Goal: Task Accomplishment & Management: Manage account settings

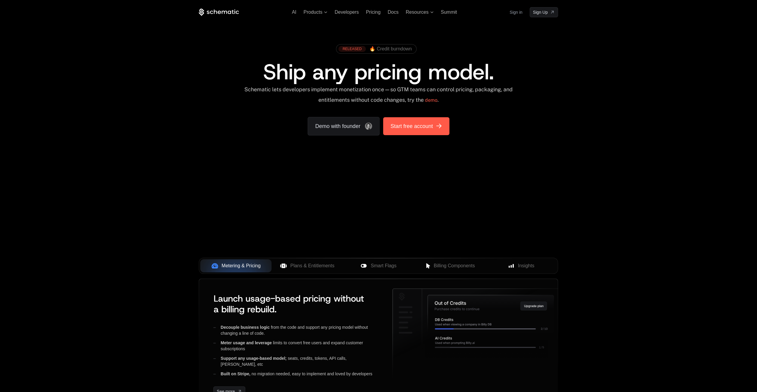
click at [416, 134] on link "Start free account" at bounding box center [416, 126] width 66 height 18
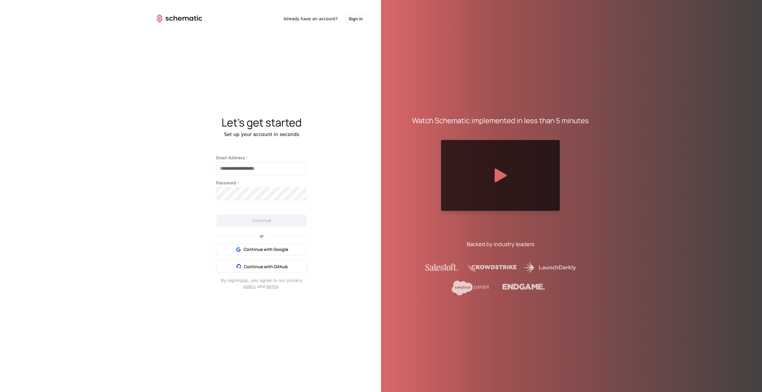
click at [241, 242] on div "or Continue with Google Continue with Github" at bounding box center [261, 250] width 91 height 46
click at [244, 252] on span "Continue with Google" at bounding box center [266, 250] width 44 height 6
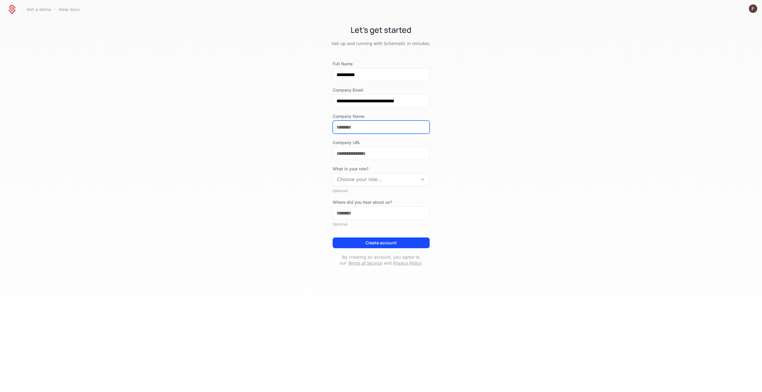
click at [362, 126] on input "Company Name" at bounding box center [381, 127] width 96 height 13
click at [352, 130] on input "Company Name" at bounding box center [381, 127] width 96 height 13
type input "*"
click at [343, 148] on input "*" at bounding box center [381, 153] width 96 height 13
type input "****"
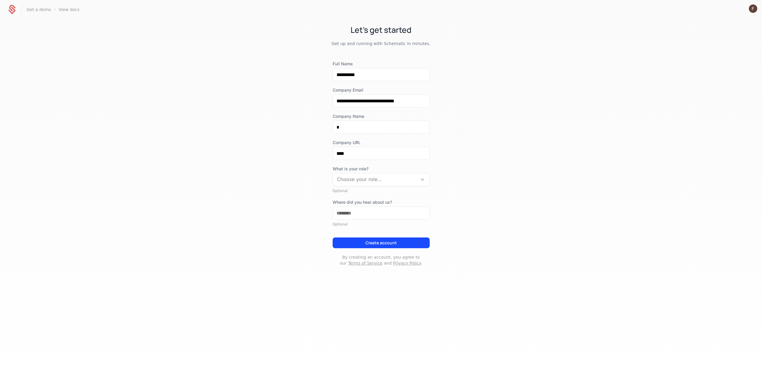
click at [344, 187] on div "What is your role? Choose your role... Optional" at bounding box center [380, 179] width 97 height 27
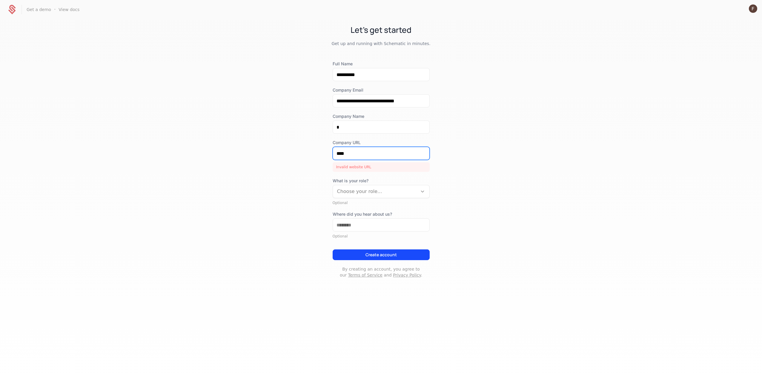
drag, startPoint x: 360, startPoint y: 153, endPoint x: 326, endPoint y: 157, distance: 34.5
click at [321, 156] on div "**********" at bounding box center [381, 157] width 762 height 276
click at [456, 153] on div "**********" at bounding box center [381, 157] width 762 height 276
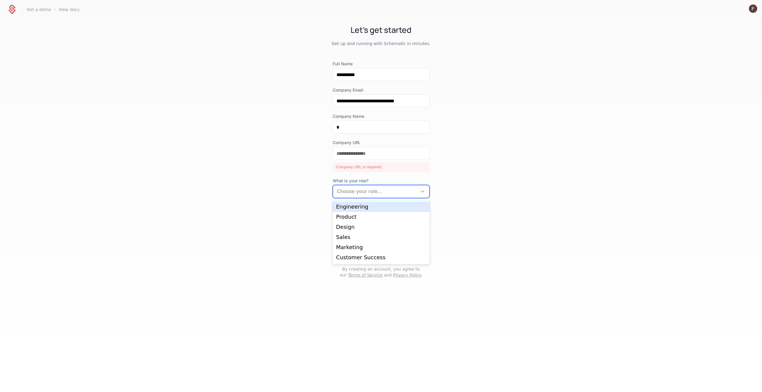
click at [345, 187] on div "Choose your role..." at bounding box center [375, 191] width 84 height 11
click at [368, 216] on div "Product" at bounding box center [381, 216] width 90 height 5
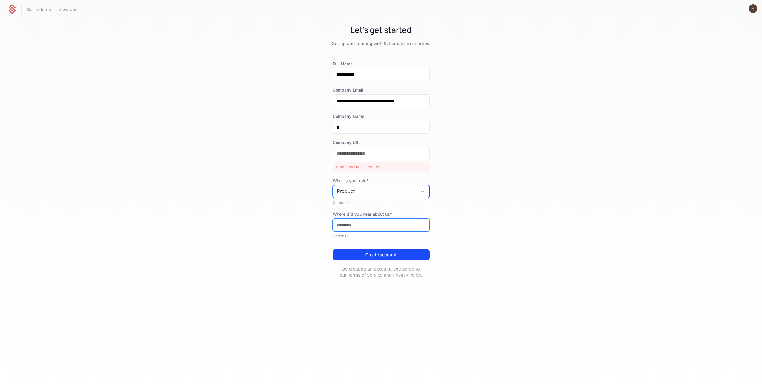
click at [364, 221] on input "Where did you hear about us?" at bounding box center [381, 225] width 96 height 13
click at [369, 250] on button "Create account" at bounding box center [380, 255] width 97 height 11
click at [365, 157] on input "Company URL" at bounding box center [381, 153] width 96 height 13
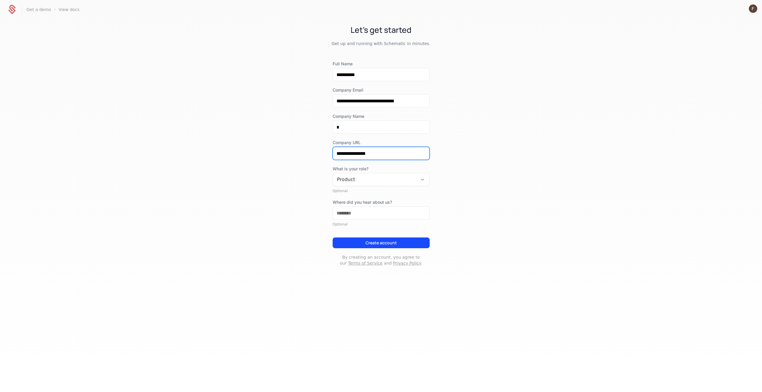
type input "**********"
click at [335, 243] on button "Create account" at bounding box center [380, 243] width 97 height 11
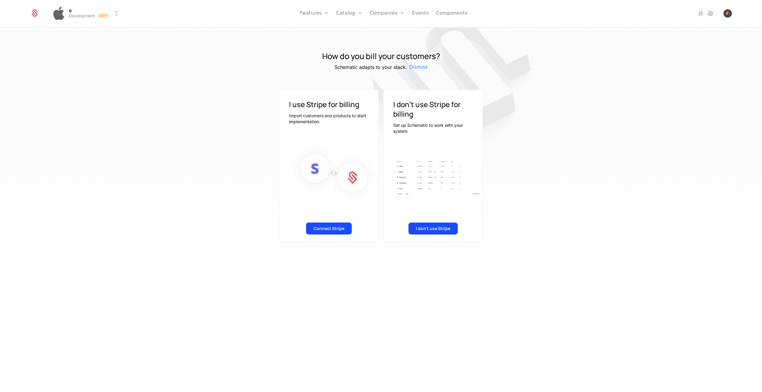
click at [321, 30] on link "Features" at bounding box center [320, 29] width 27 height 5
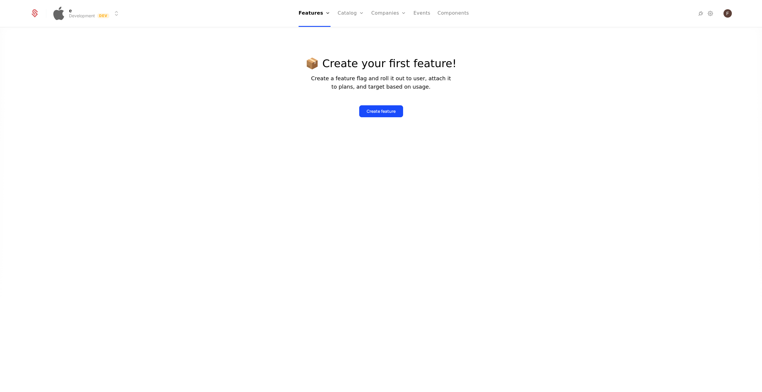
click at [354, 31] on link "Plans" at bounding box center [360, 29] width 31 height 5
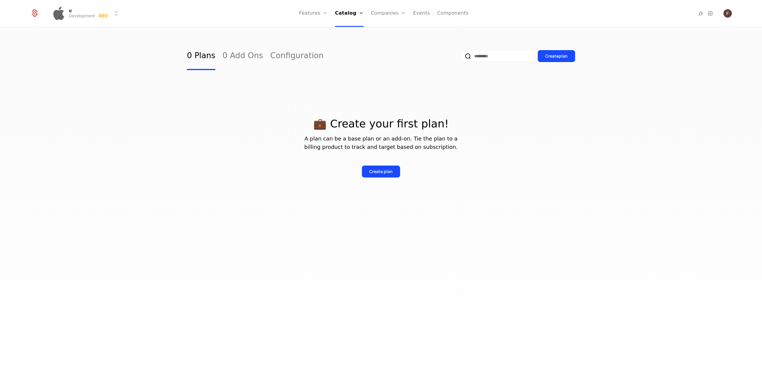
click at [386, 32] on link "Companies" at bounding box center [391, 29] width 27 height 5
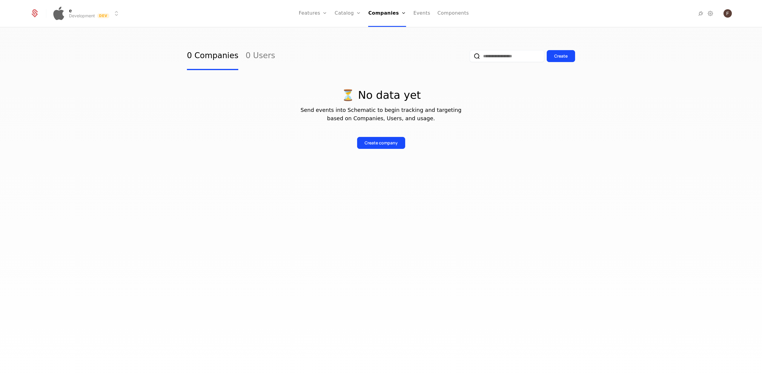
click at [117, 9] on html "e Development Dev Features Features Flags Catalog Plans Add Ons Configuration C…" at bounding box center [381, 196] width 762 height 392
click at [36, 14] on icon at bounding box center [35, 14] width 6 height 7
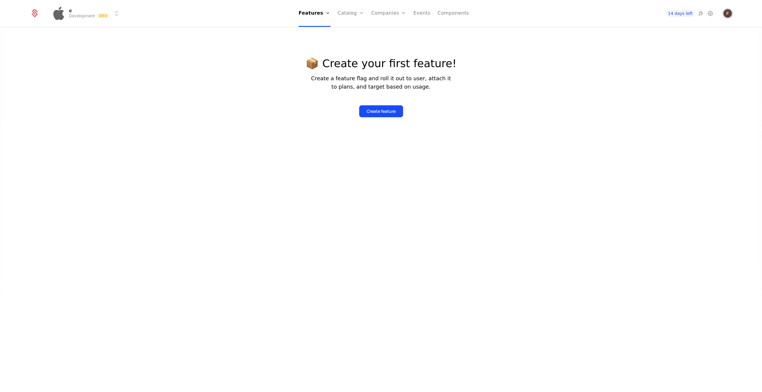
click at [726, 13] on img "Open user button" at bounding box center [727, 13] width 8 height 8
click at [711, 12] on icon at bounding box center [709, 13] width 7 height 7
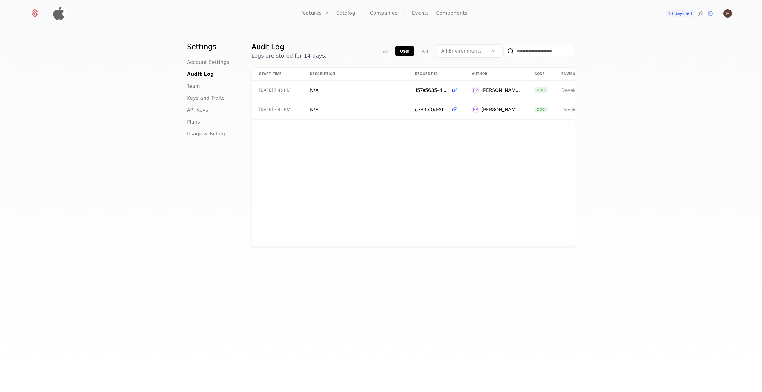
click at [194, 85] on span "Team" at bounding box center [193, 86] width 13 height 7
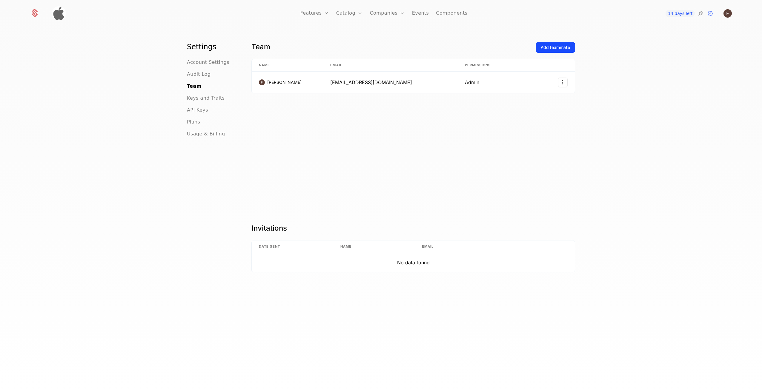
click at [202, 62] on span "Account Settings" at bounding box center [208, 62] width 42 height 7
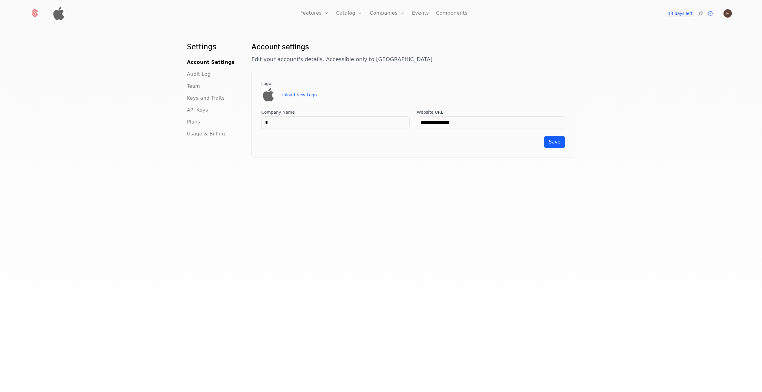
click at [391, 14] on link "Companies" at bounding box center [387, 13] width 35 height 27
